Goal: Task Accomplishment & Management: Manage account settings

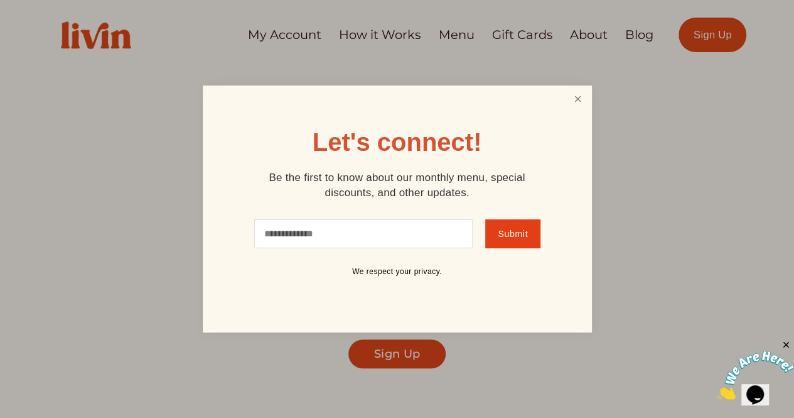
click at [578, 101] on link "Close" at bounding box center [578, 98] width 24 height 23
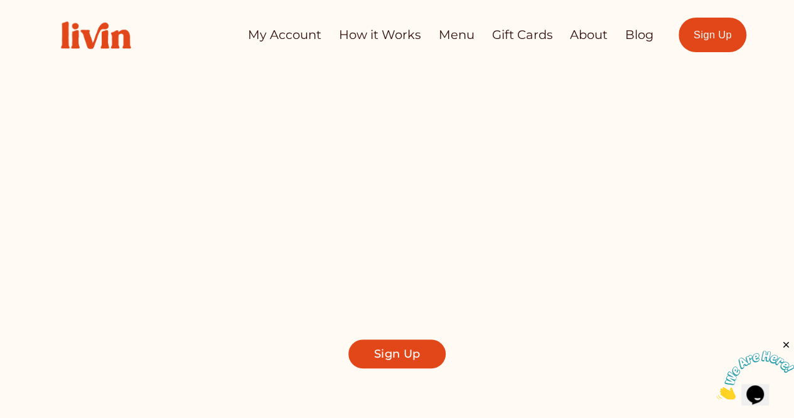
click at [296, 35] on link "My Account" at bounding box center [284, 35] width 73 height 24
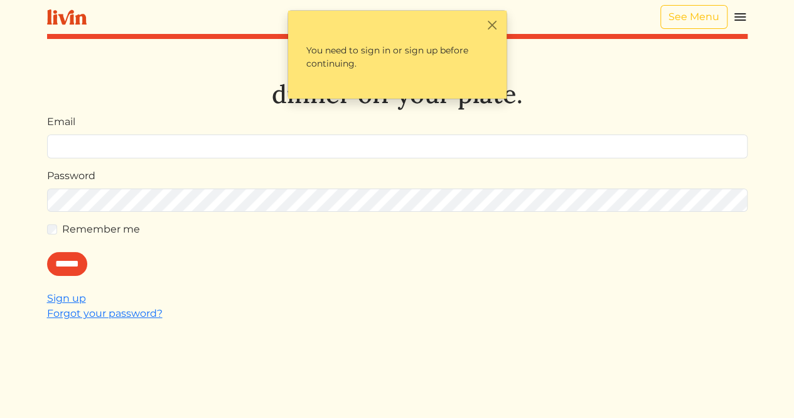
click at [447, 138] on input "Email" at bounding box center [397, 146] width 701 height 24
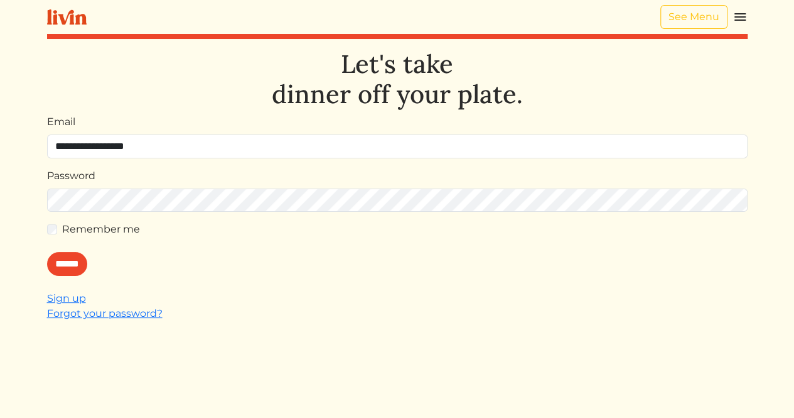
type input "**********"
click at [68, 255] on input "******" at bounding box center [67, 264] width 40 height 24
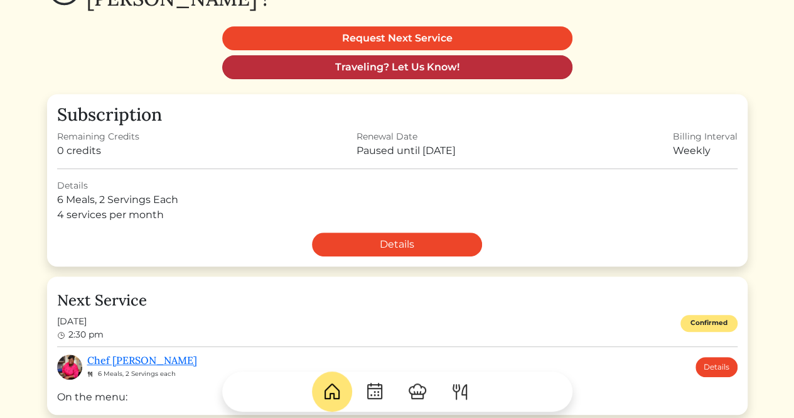
scroll to position [141, 0]
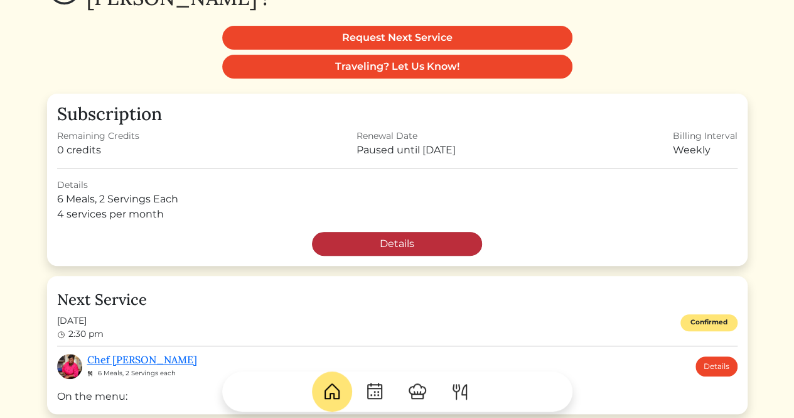
click at [447, 239] on link "Details" at bounding box center [397, 244] width 170 height 24
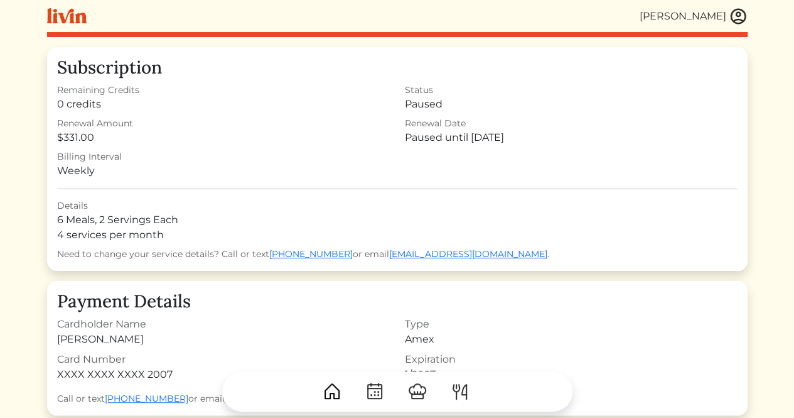
click at [424, 399] on img at bounding box center [418, 391] width 20 height 20
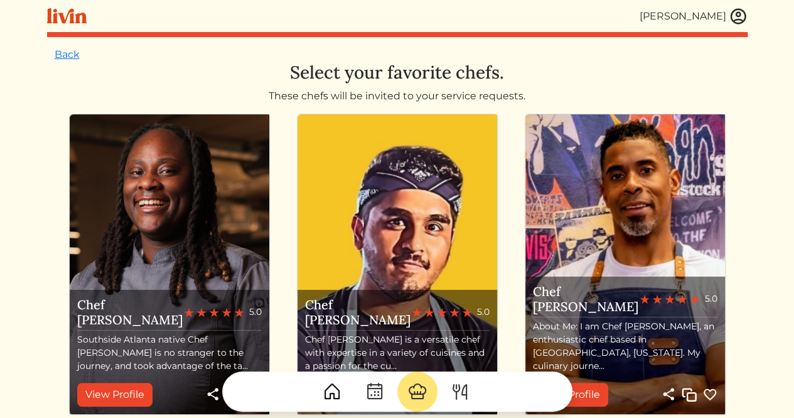
click at [459, 396] on img at bounding box center [460, 391] width 20 height 20
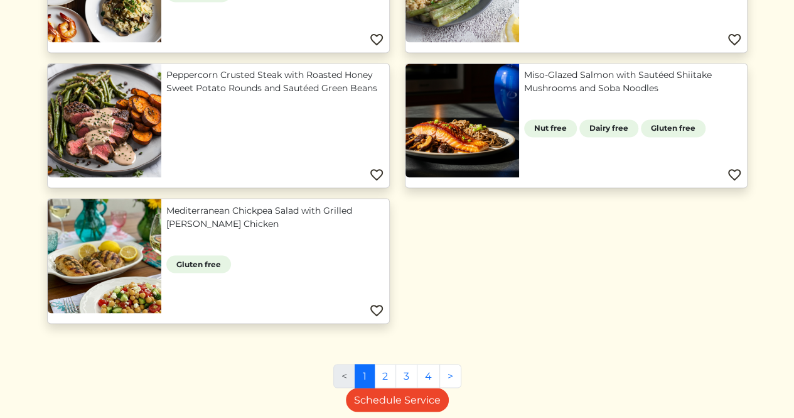
scroll to position [1049, 0]
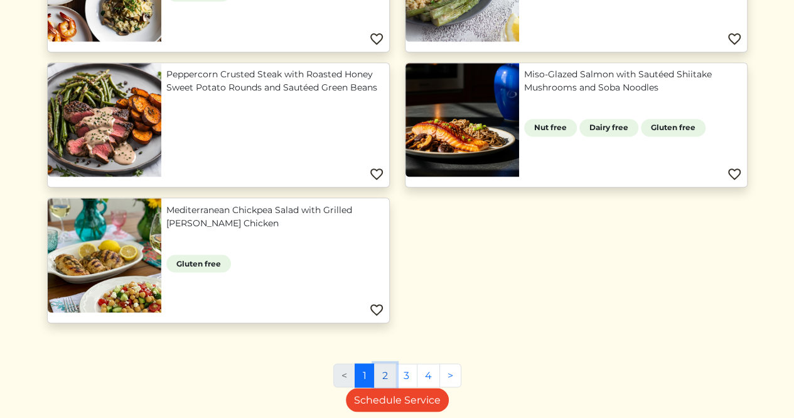
click at [387, 372] on link "2" at bounding box center [385, 375] width 22 height 24
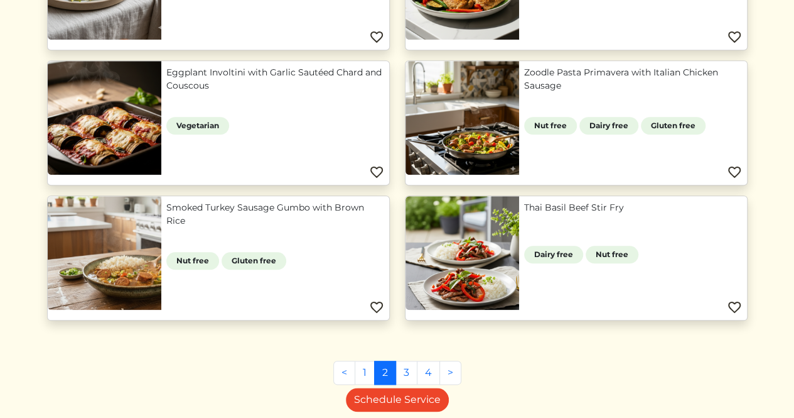
scroll to position [512, 0]
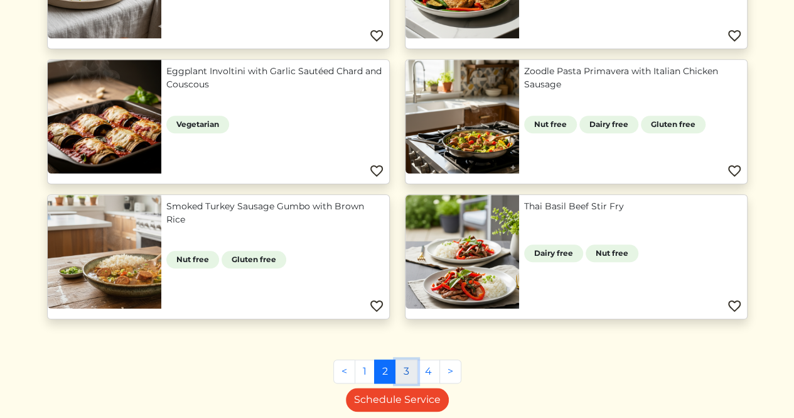
click at [407, 370] on link "3" at bounding box center [407, 371] width 22 height 24
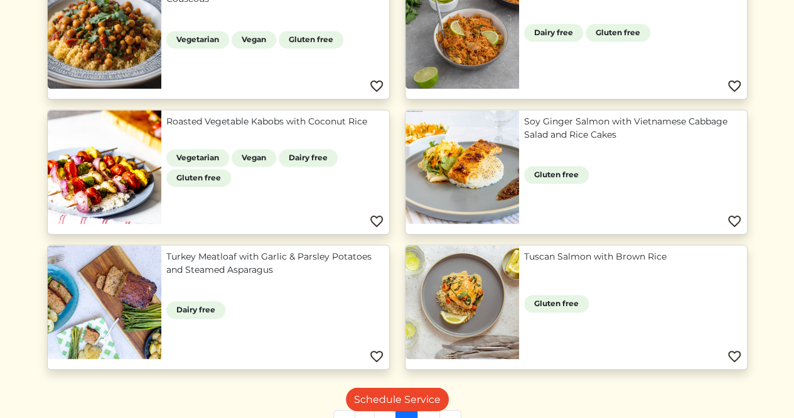
scroll to position [891, 0]
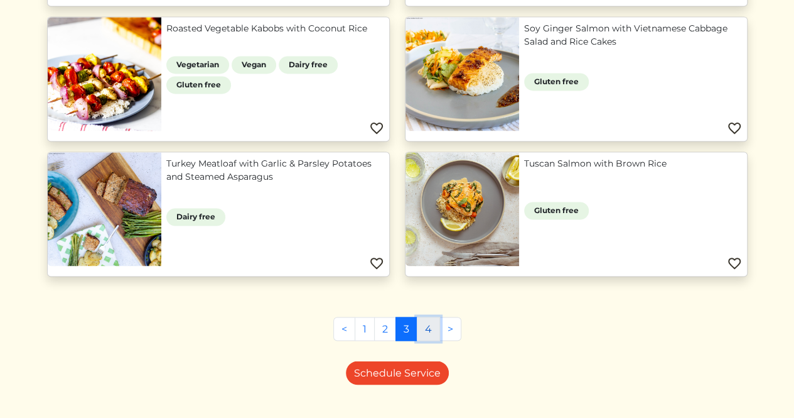
click at [427, 331] on link "4" at bounding box center [428, 328] width 23 height 24
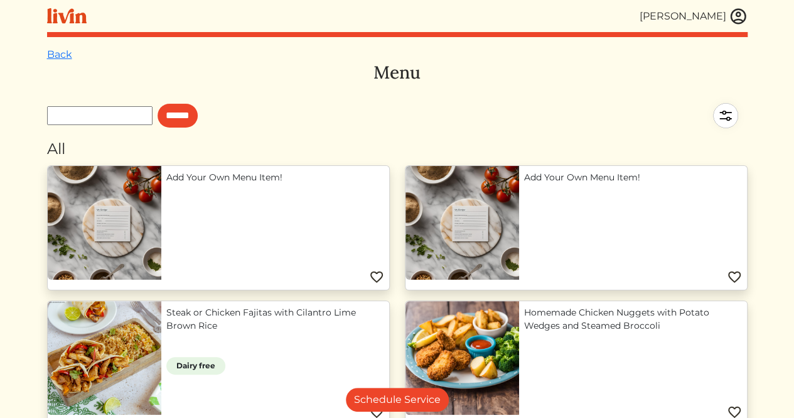
scroll to position [171, 0]
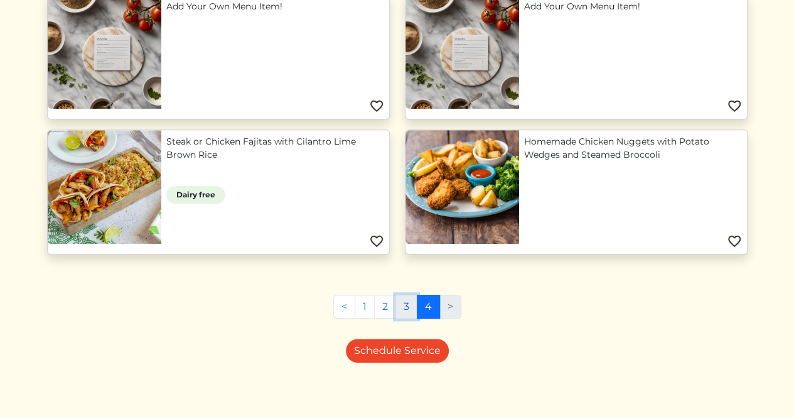
click at [404, 303] on link "3" at bounding box center [407, 306] width 22 height 24
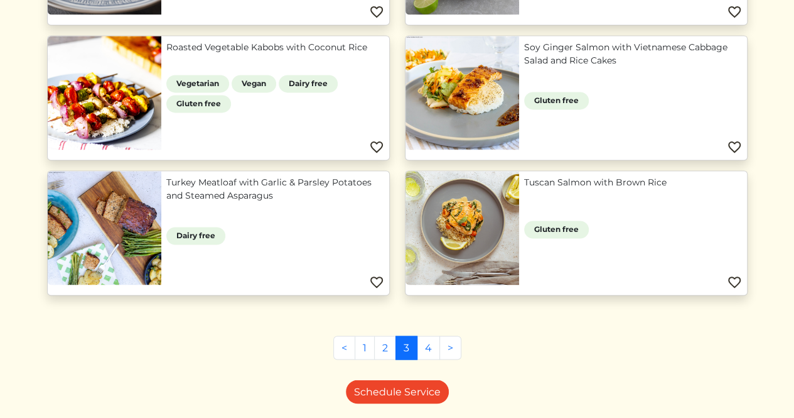
scroll to position [942, 0]
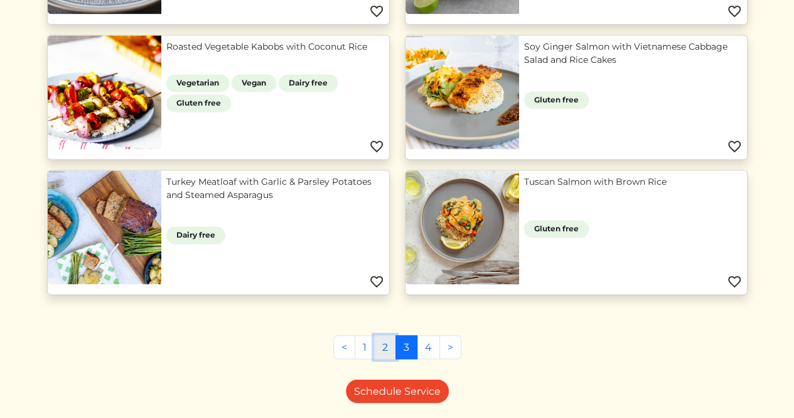
click at [386, 347] on link "2" at bounding box center [385, 347] width 22 height 24
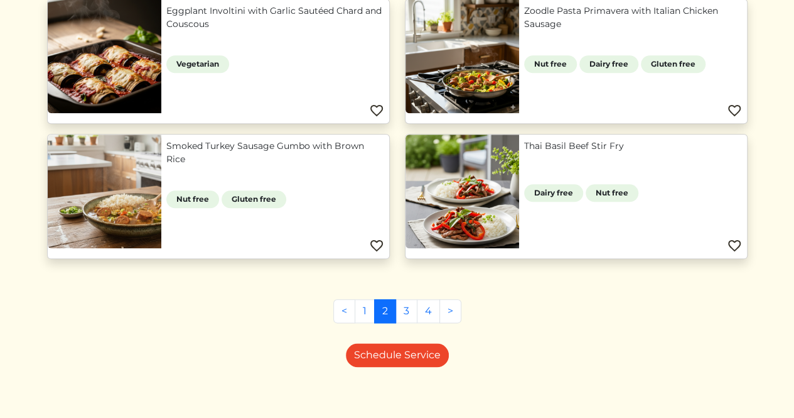
scroll to position [576, 0]
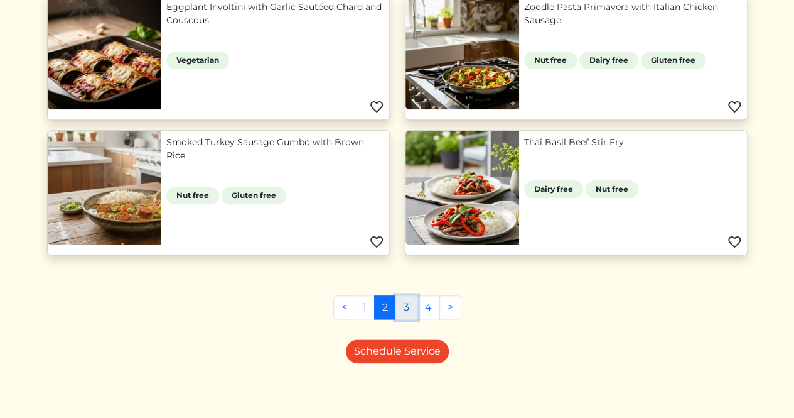
click at [404, 306] on link "3" at bounding box center [407, 307] width 22 height 24
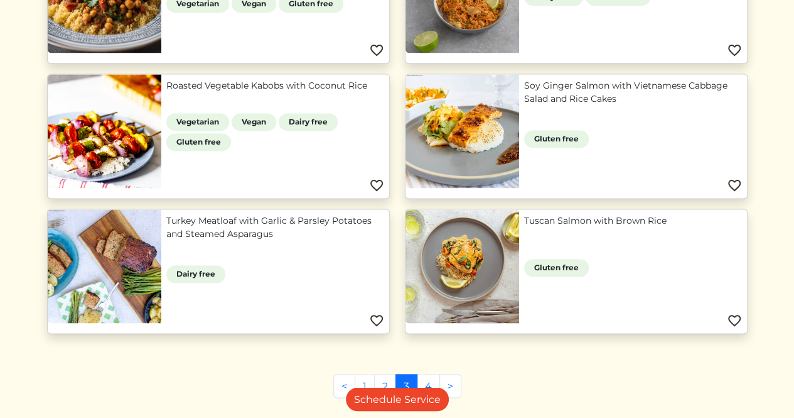
scroll to position [901, 0]
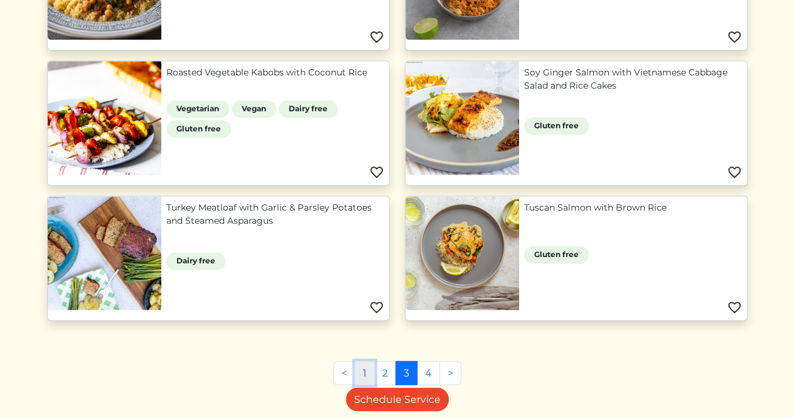
click at [368, 369] on link "1" at bounding box center [365, 372] width 20 height 24
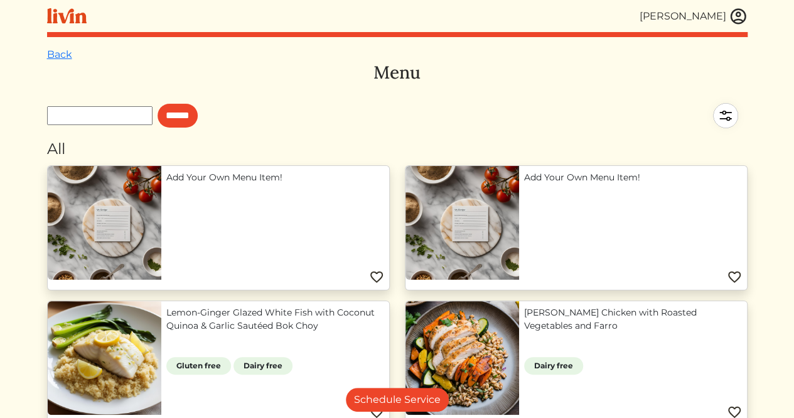
click at [736, 17] on img at bounding box center [738, 16] width 19 height 19
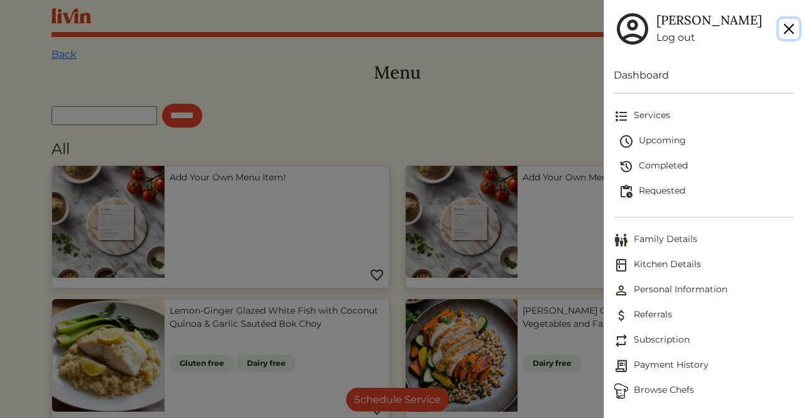
click at [787, 30] on button "Close" at bounding box center [789, 29] width 20 height 20
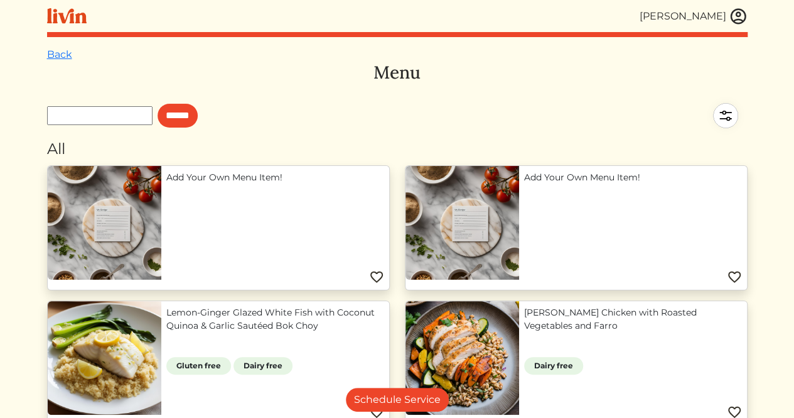
click at [735, 18] on img at bounding box center [738, 16] width 19 height 19
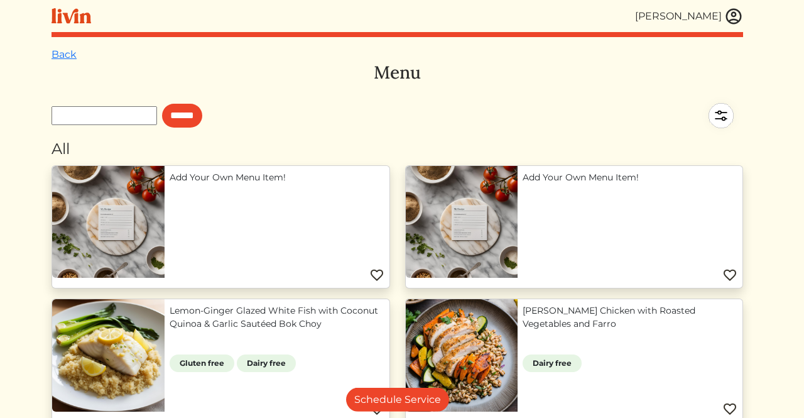
click at [63, 52] on div at bounding box center [402, 209] width 804 height 418
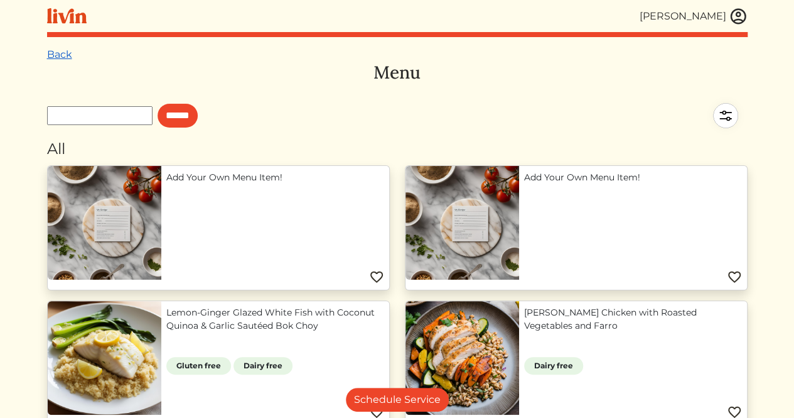
click at [63, 53] on link "Back" at bounding box center [59, 54] width 25 height 12
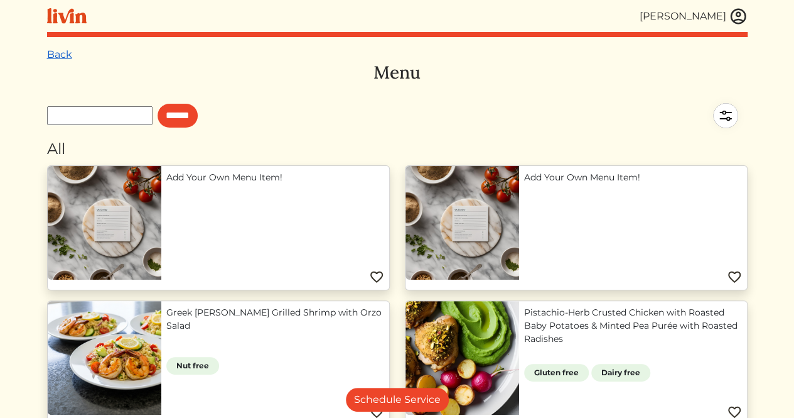
click at [64, 53] on link "Back" at bounding box center [59, 54] width 25 height 12
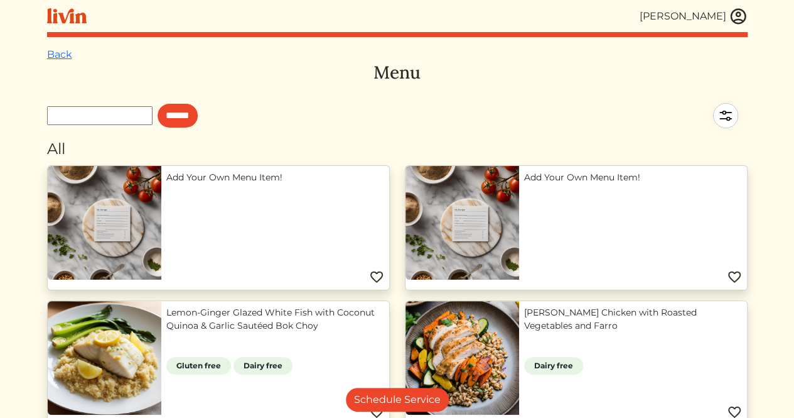
click at [64, 53] on link "Back" at bounding box center [59, 54] width 25 height 12
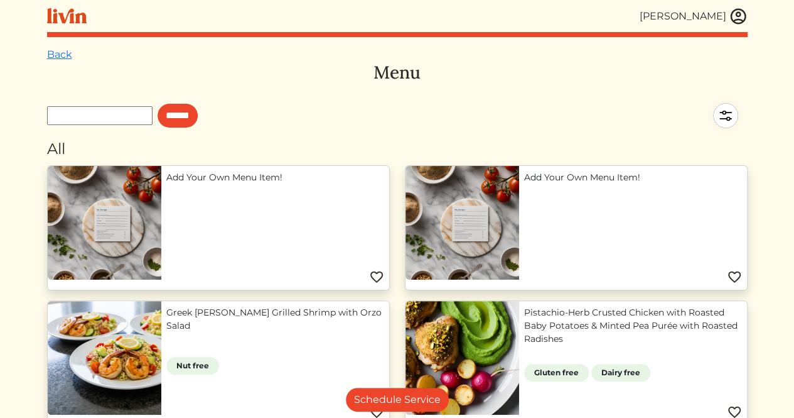
click at [64, 53] on link "Back" at bounding box center [59, 54] width 25 height 12
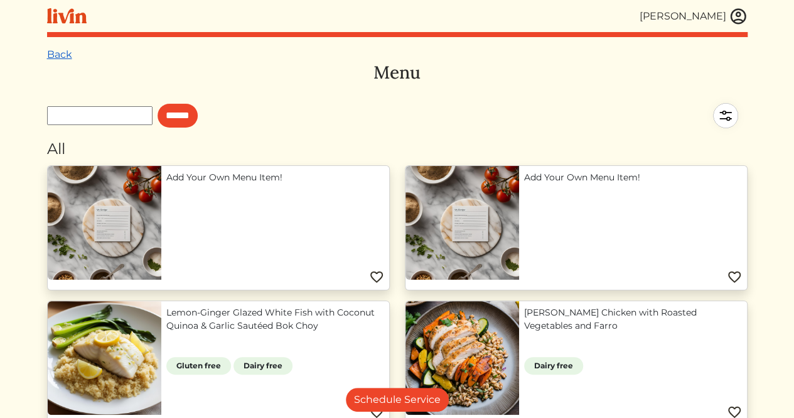
click at [58, 54] on link "Back" at bounding box center [59, 54] width 25 height 12
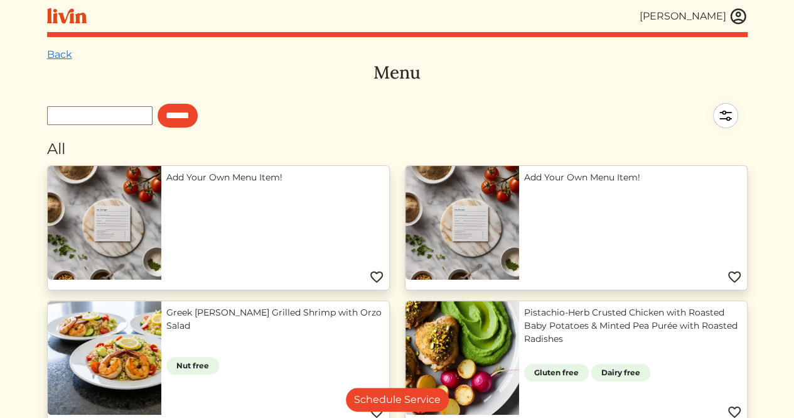
click at [58, 54] on link "Back" at bounding box center [59, 54] width 25 height 12
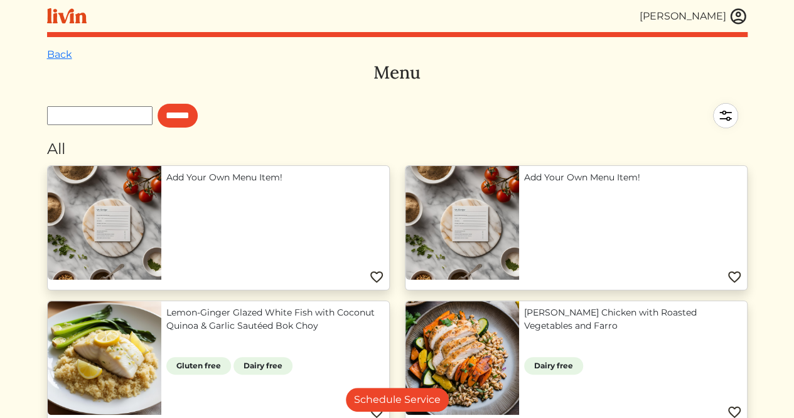
click at [58, 54] on link "Back" at bounding box center [59, 54] width 25 height 12
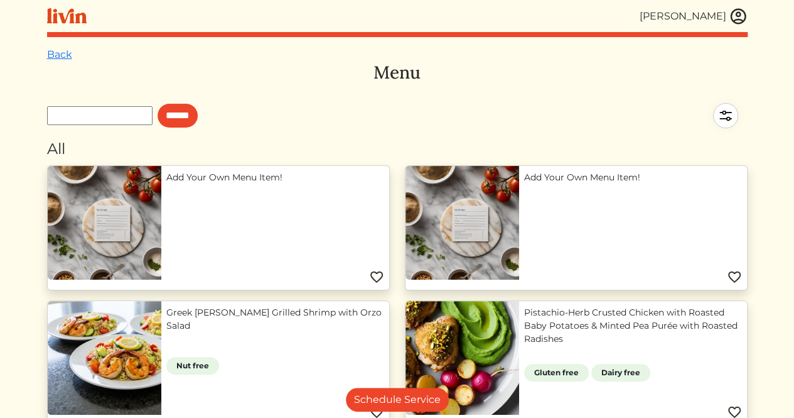
click at [58, 54] on link "Back" at bounding box center [59, 54] width 25 height 12
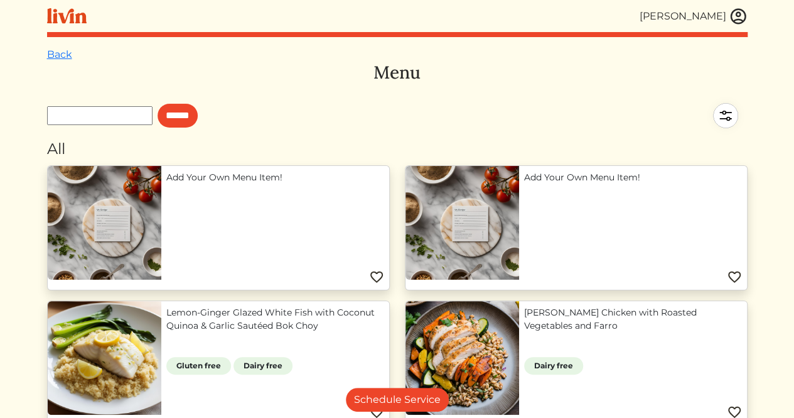
click at [58, 54] on link "Back" at bounding box center [59, 54] width 25 height 12
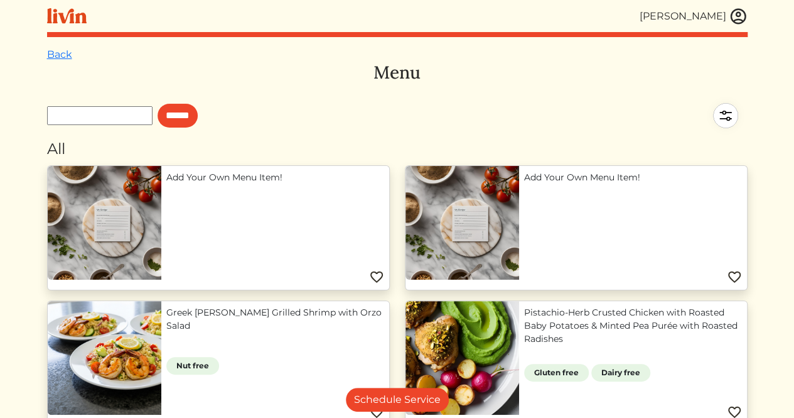
click at [735, 22] on img at bounding box center [738, 16] width 19 height 19
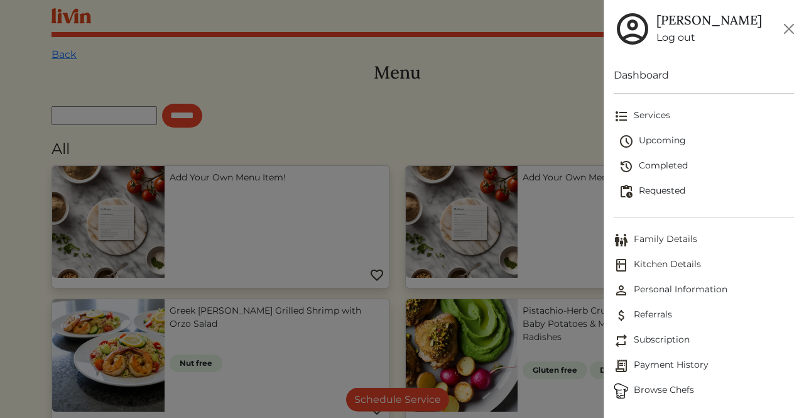
click at [673, 336] on span "Subscription" at bounding box center [703, 340] width 180 height 15
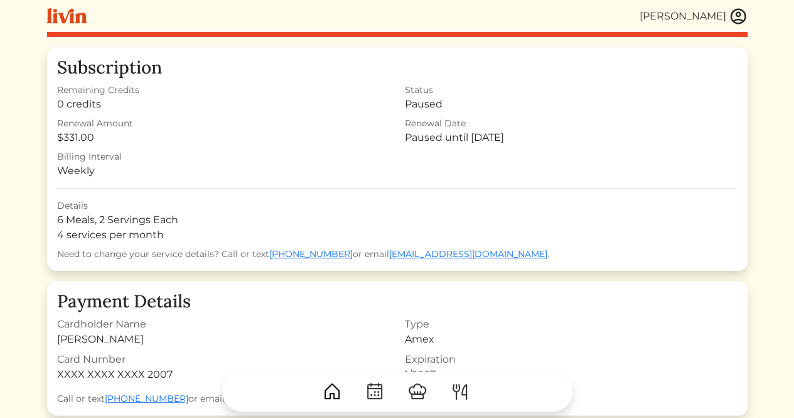
click at [735, 13] on img at bounding box center [738, 16] width 19 height 19
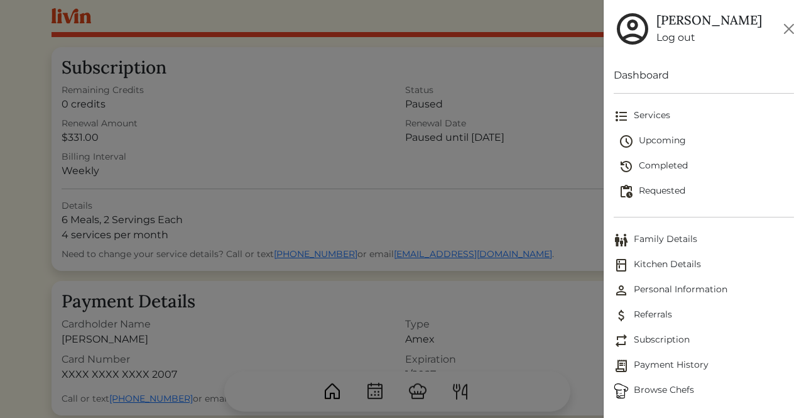
click at [342, 15] on div at bounding box center [402, 209] width 804 height 418
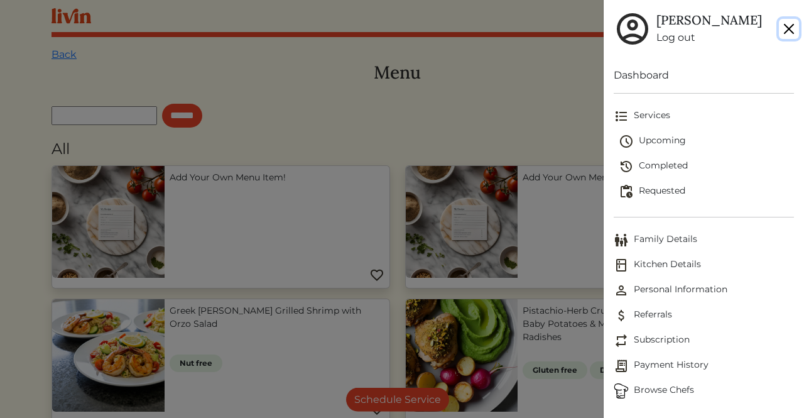
click at [787, 22] on button "Close" at bounding box center [789, 29] width 20 height 20
click at [792, 23] on button "Close" at bounding box center [789, 29] width 20 height 20
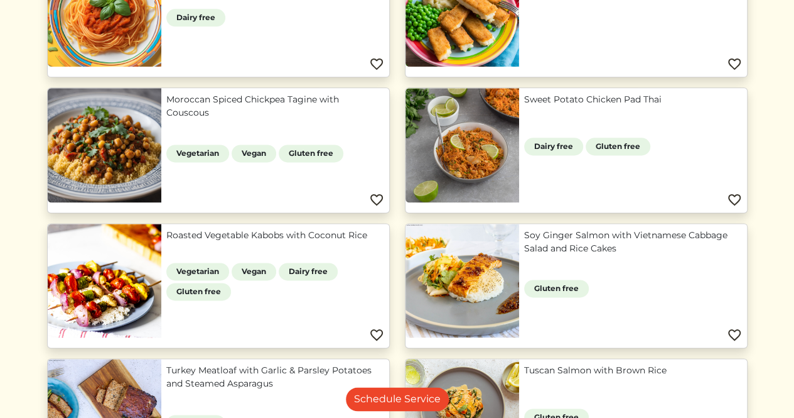
scroll to position [981, 0]
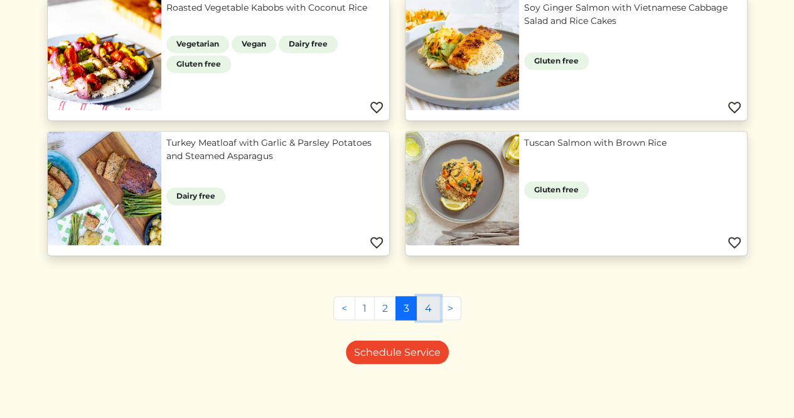
click at [422, 308] on link "4" at bounding box center [428, 308] width 23 height 24
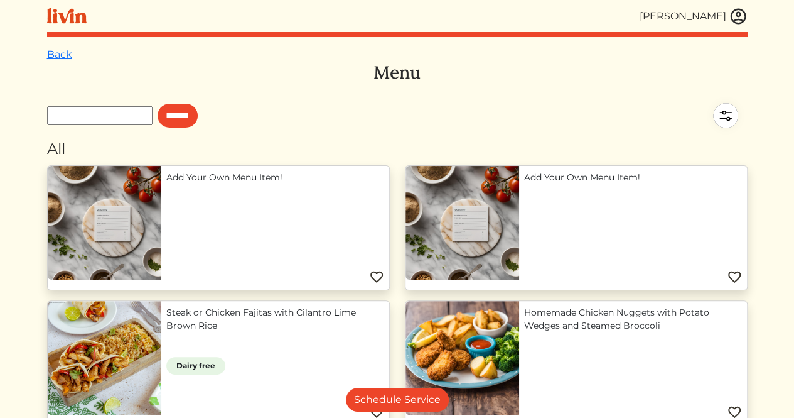
scroll to position [171, 0]
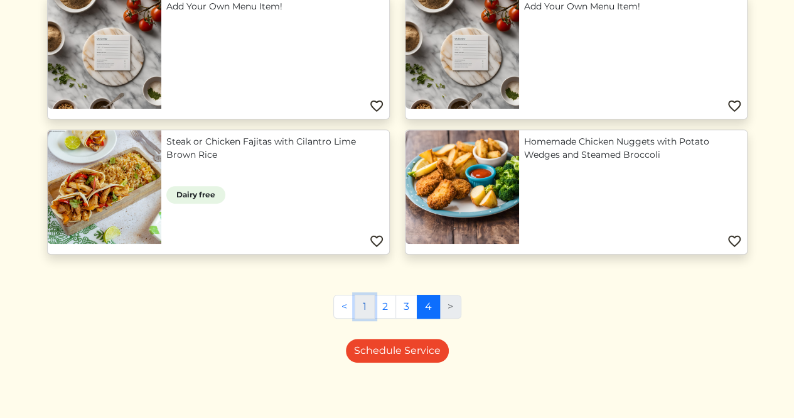
click at [367, 305] on link "1" at bounding box center [365, 306] width 20 height 24
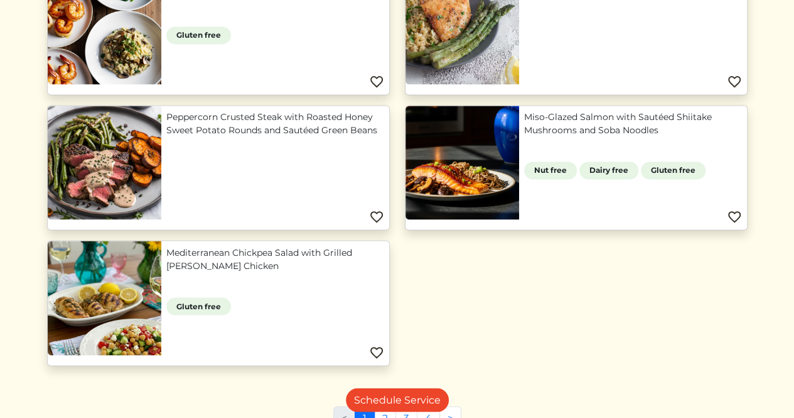
scroll to position [997, 0]
